Goal: Task Accomplishment & Management: Use online tool/utility

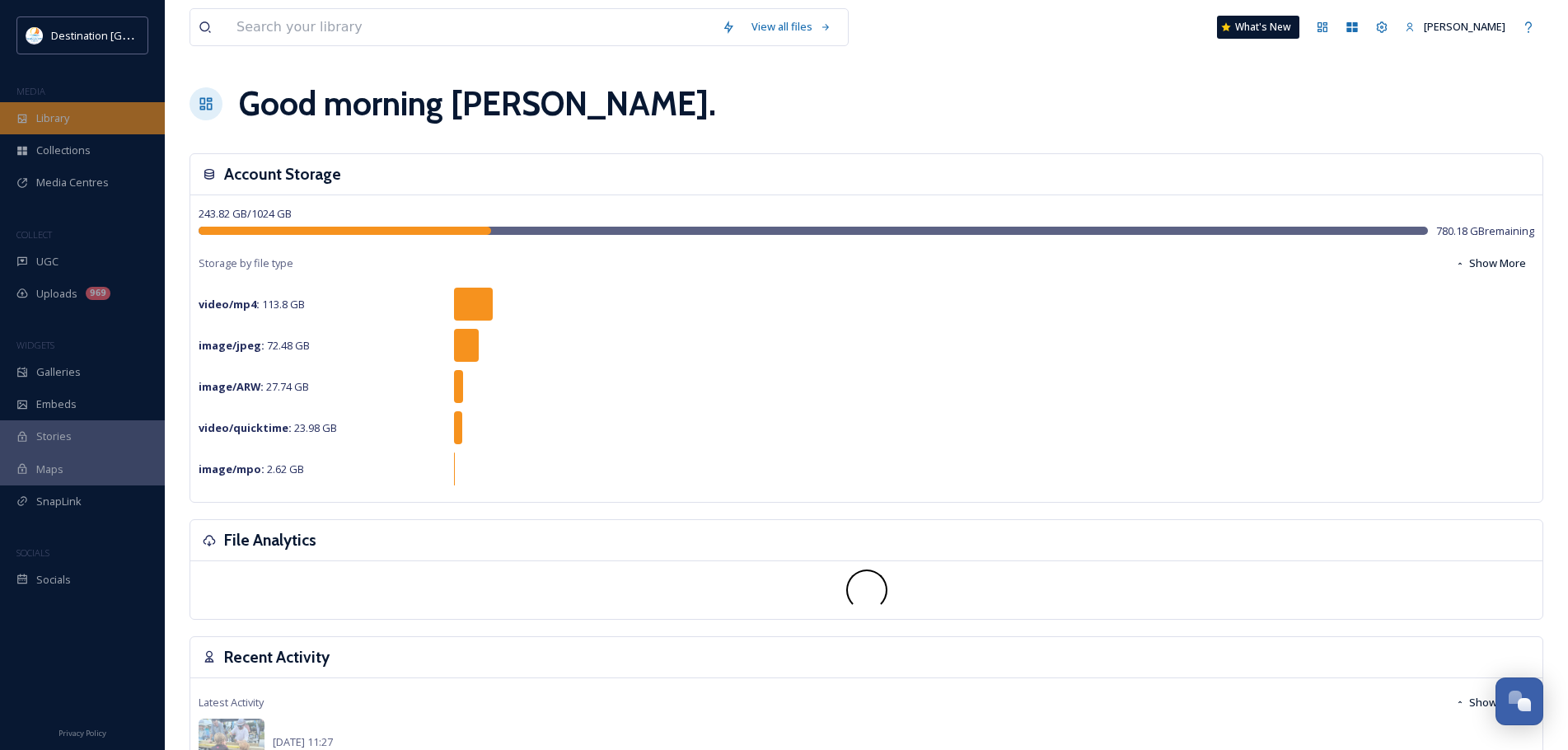
click at [64, 119] on span "Library" at bounding box center [53, 118] width 33 height 16
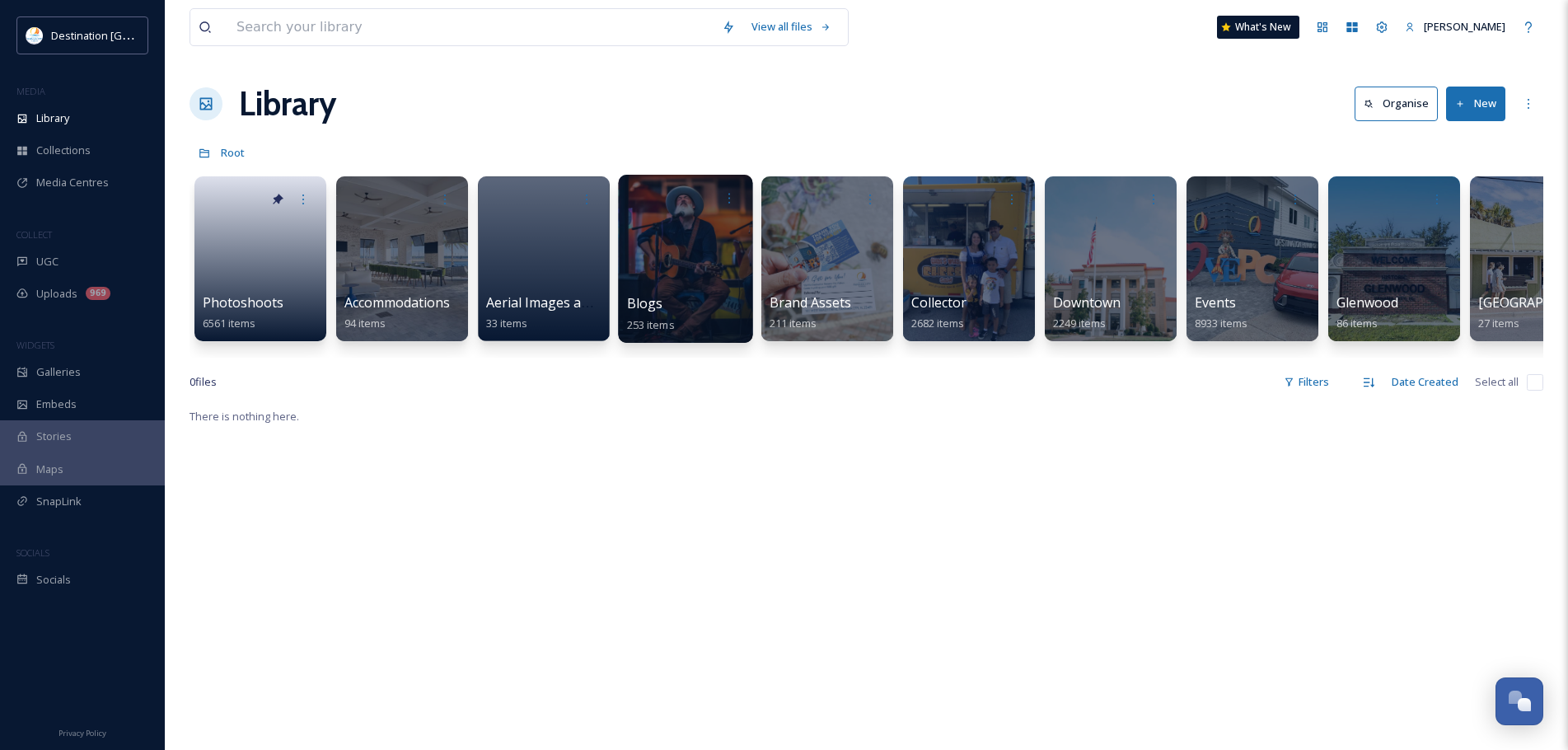
click at [700, 298] on div "Blogs 253 items" at bounding box center [686, 314] width 118 height 41
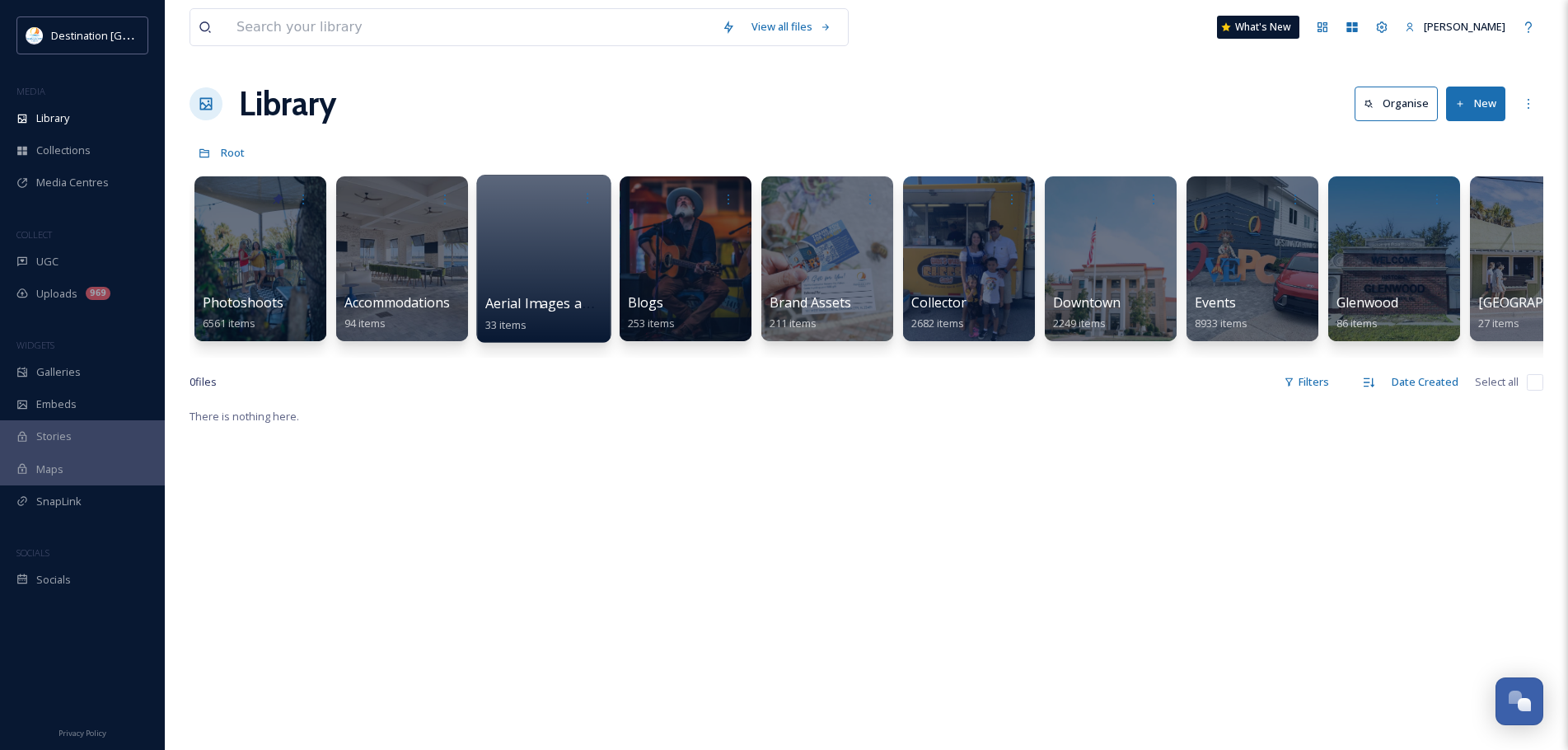
click at [523, 242] on div at bounding box center [543, 259] width 134 height 168
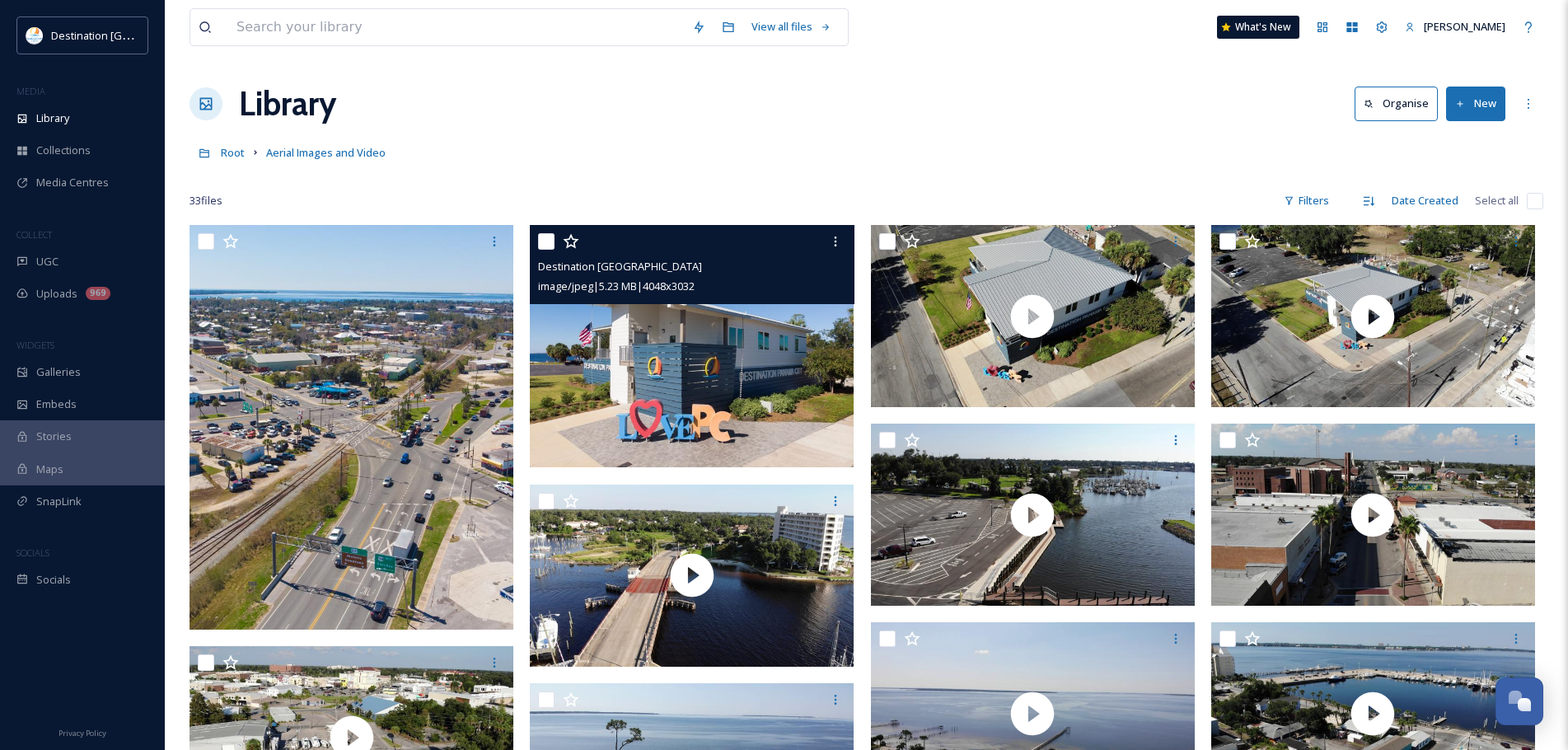
click at [703, 369] on img at bounding box center [691, 346] width 324 height 242
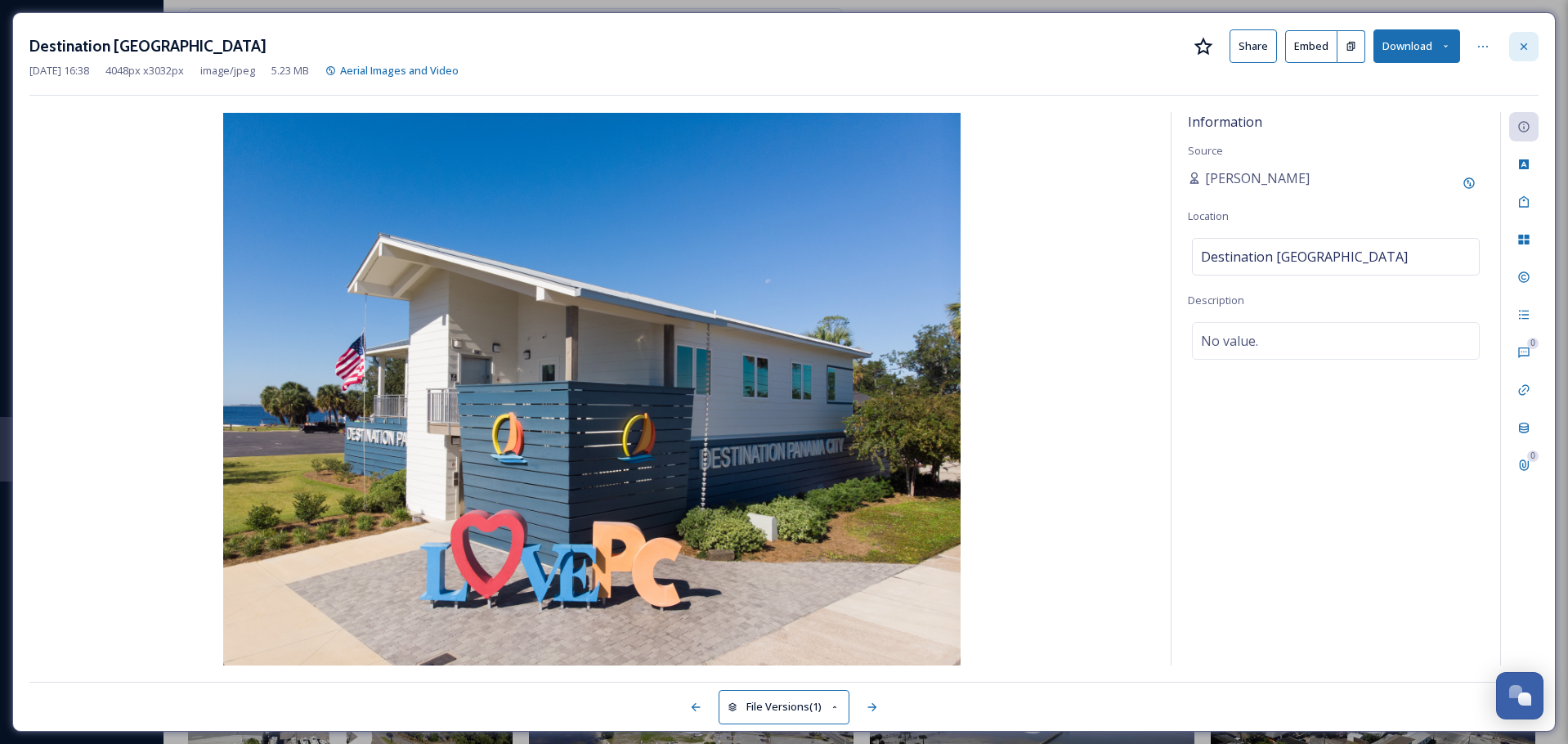
click at [1512, 44] on div at bounding box center [1524, 47] width 29 height 29
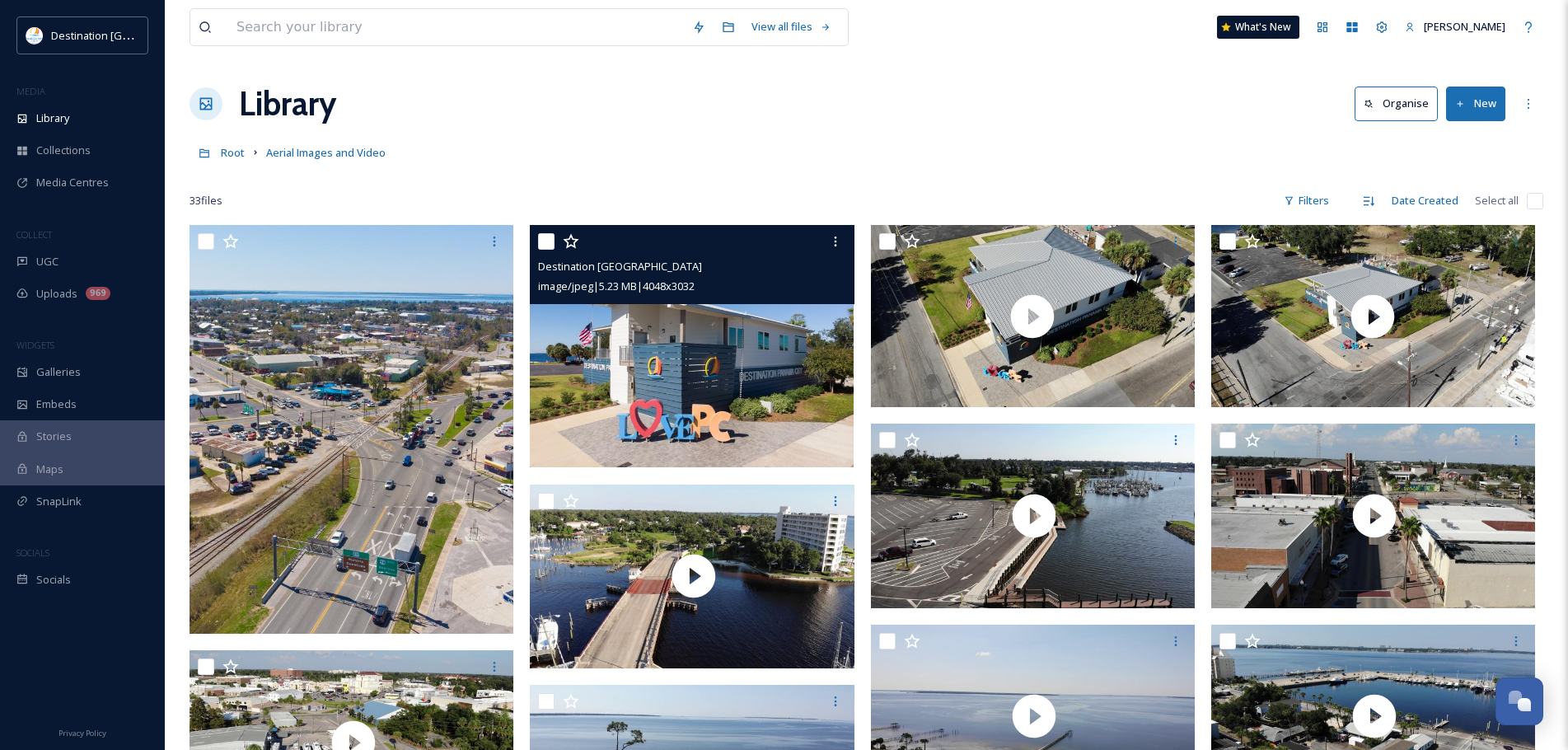
click at [541, 242] on input "checkbox" at bounding box center [546, 241] width 16 height 16
checkbox input "true"
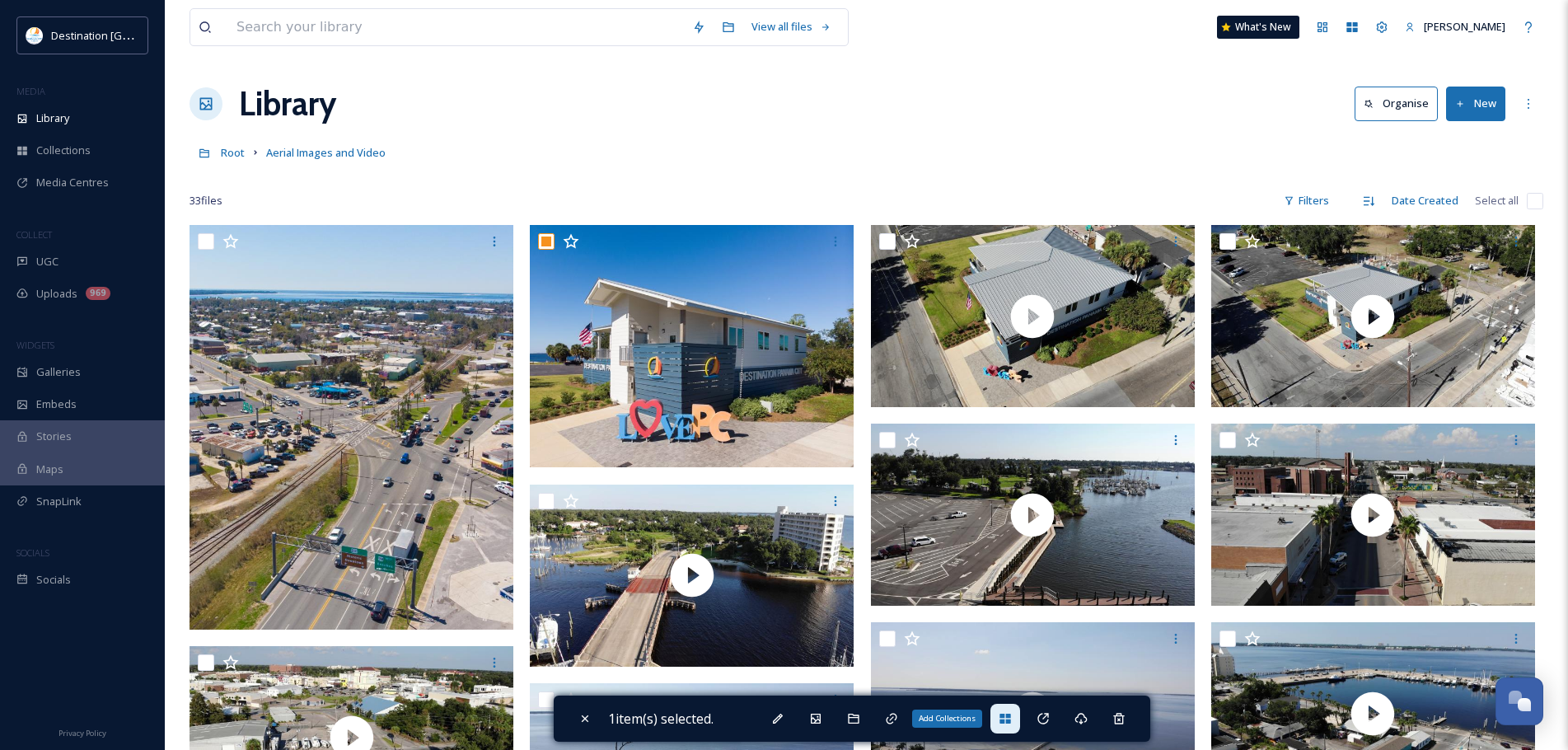
click at [1006, 717] on icon at bounding box center [1004, 719] width 11 height 10
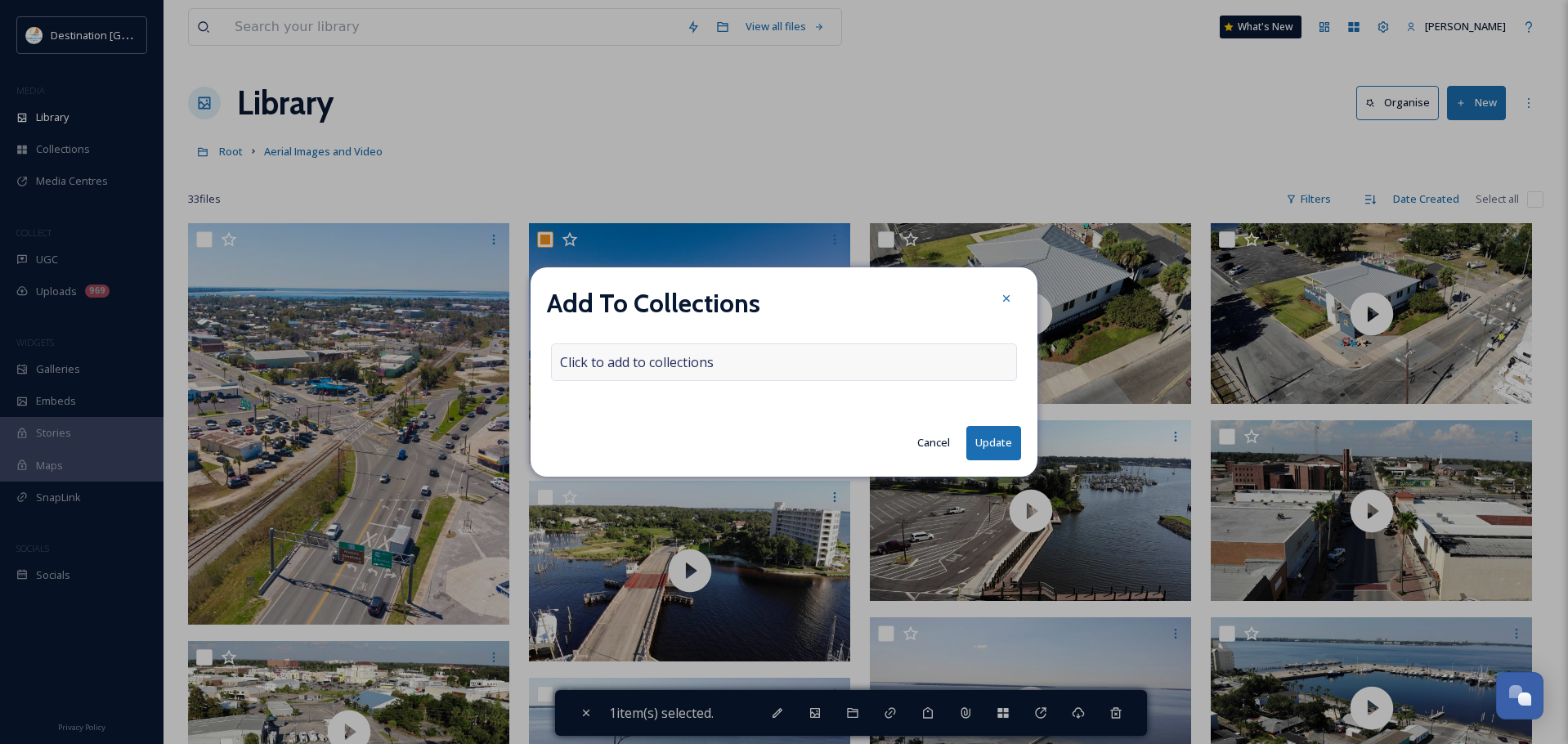
click at [670, 358] on span "Click to add to collections" at bounding box center [637, 362] width 154 height 20
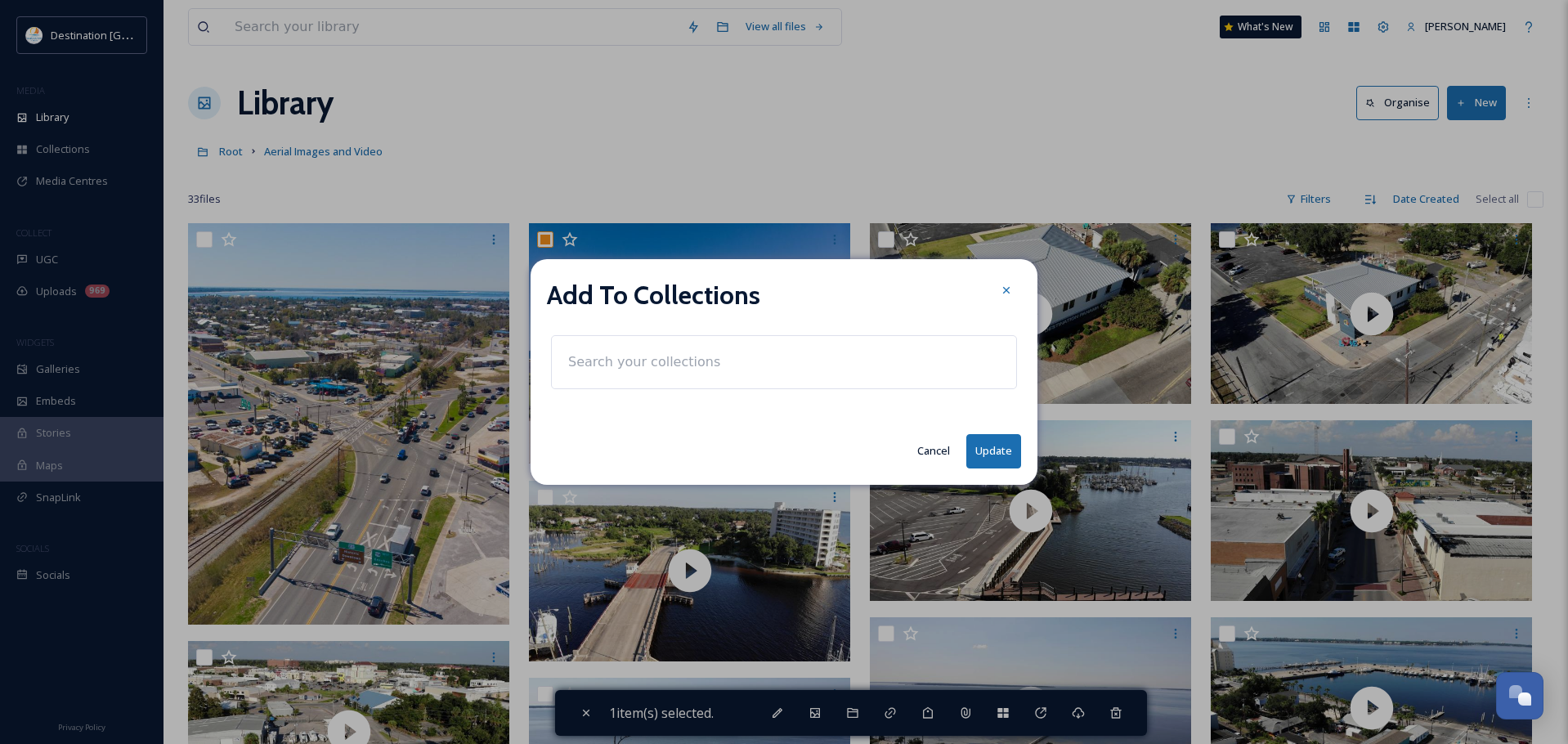
click at [670, 358] on input at bounding box center [650, 362] width 180 height 36
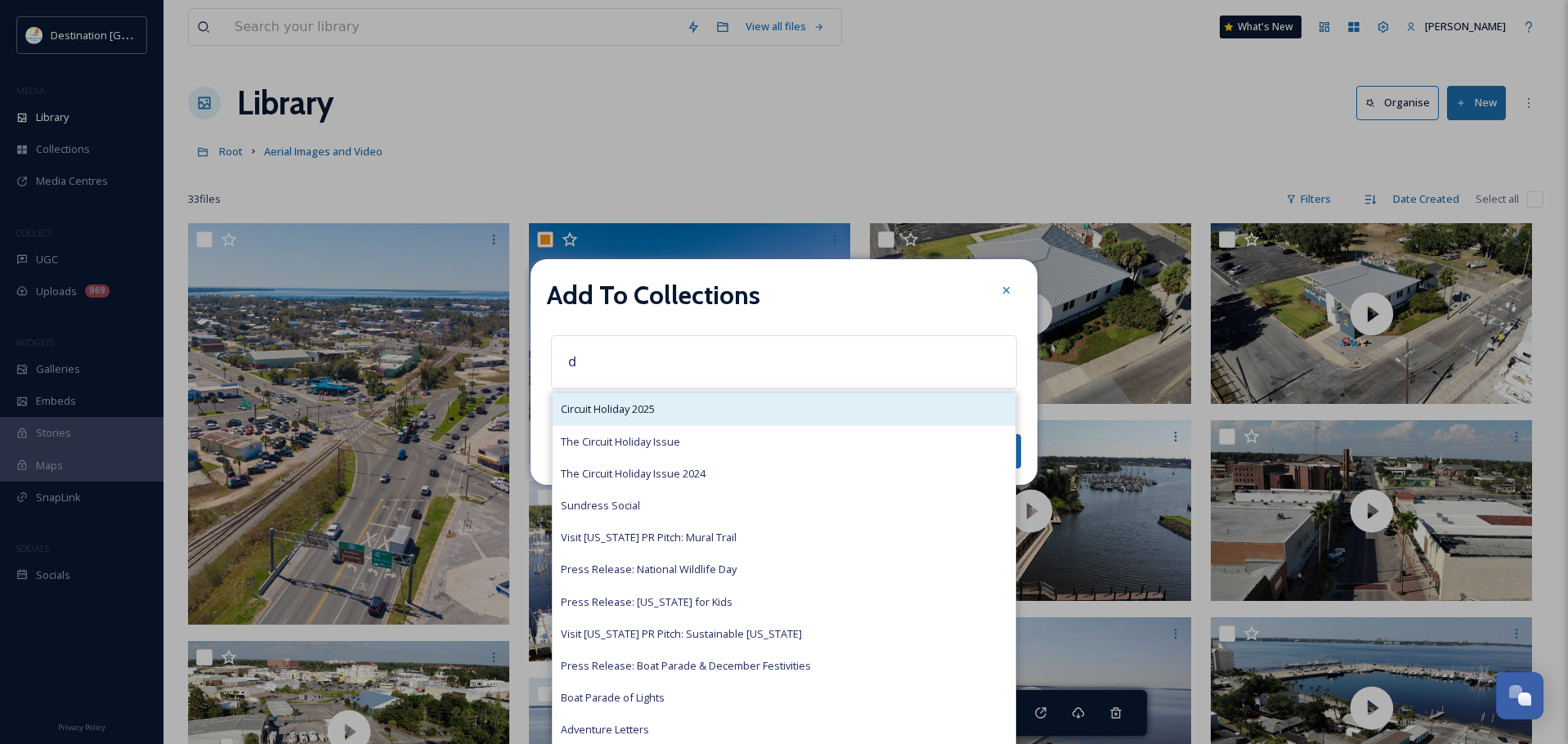
type input "d"
click at [663, 403] on div "Circuit Holiday 2025" at bounding box center [784, 409] width 463 height 32
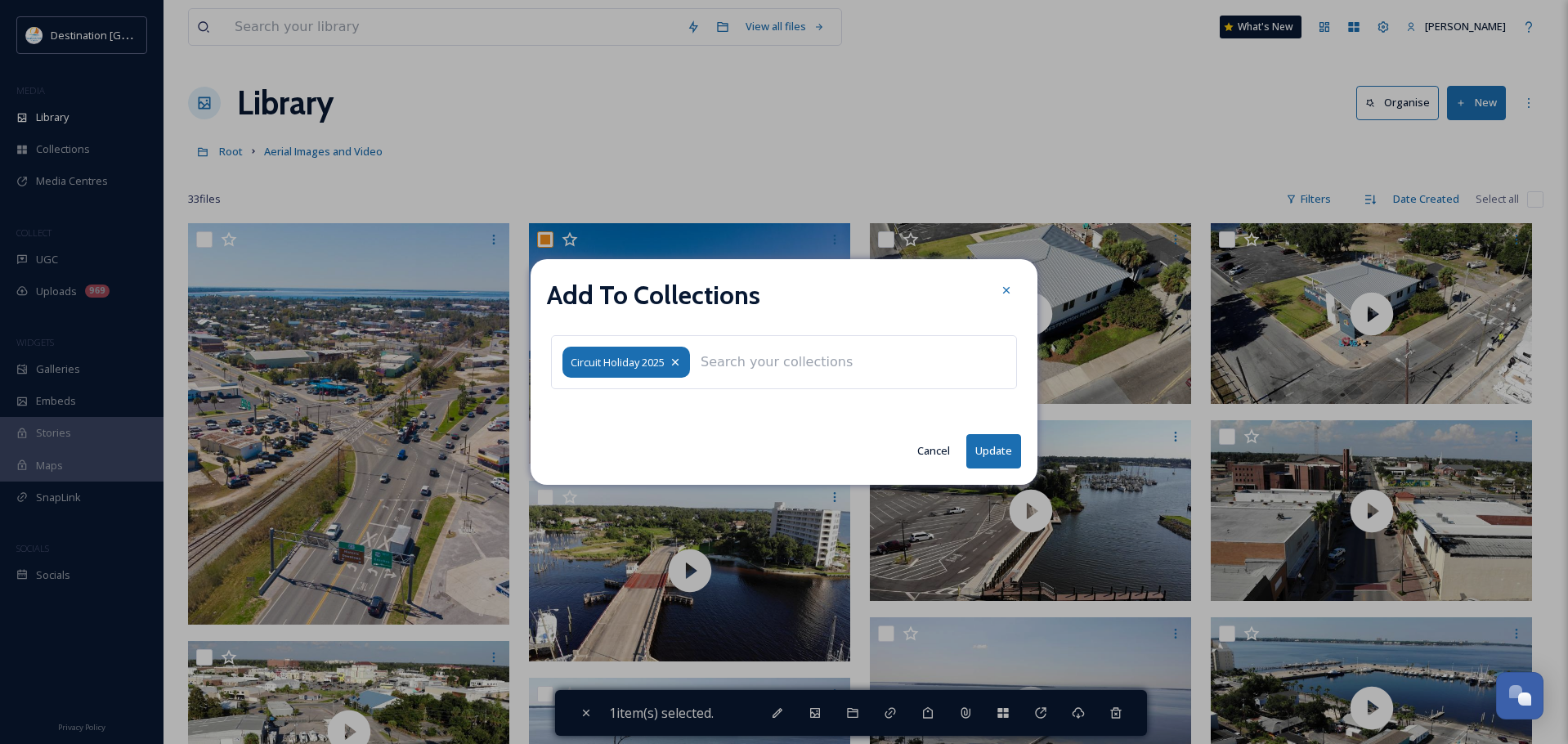
click at [678, 361] on icon at bounding box center [675, 362] width 13 height 13
